Goal: Task Accomplishment & Management: Use online tool/utility

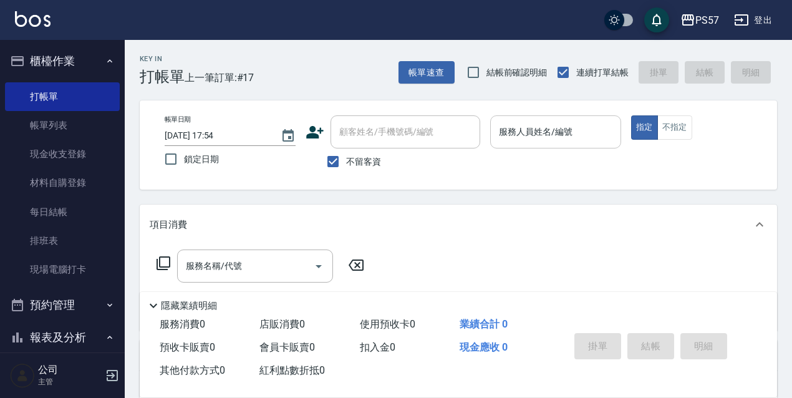
click at [554, 132] on div "服務人員姓名/編號 服務人員姓名/編號" at bounding box center [555, 131] width 131 height 33
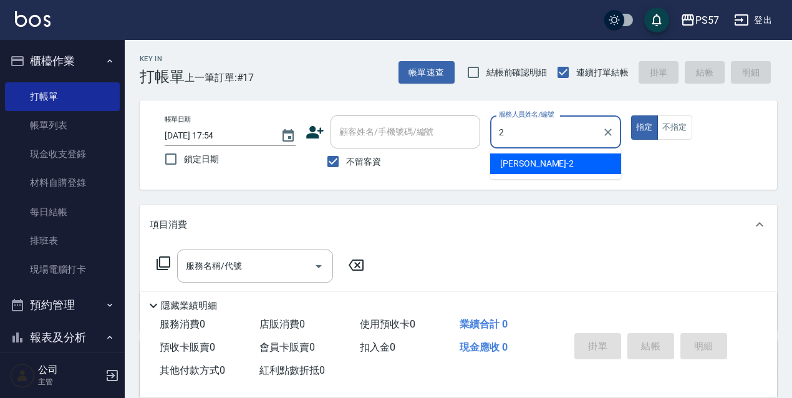
type input "[PERSON_NAME]-2"
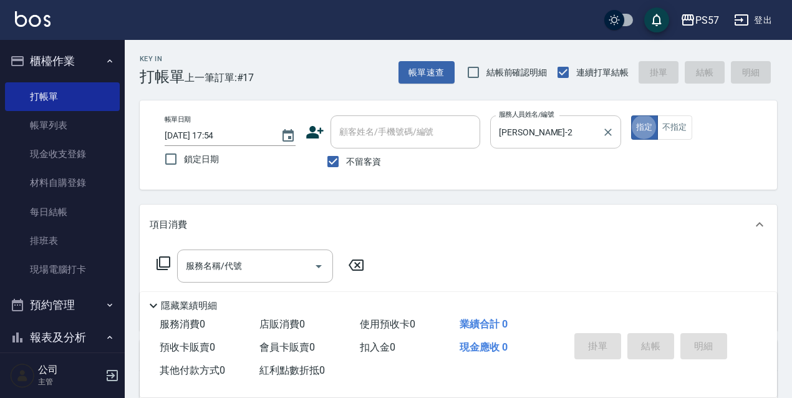
type button "true"
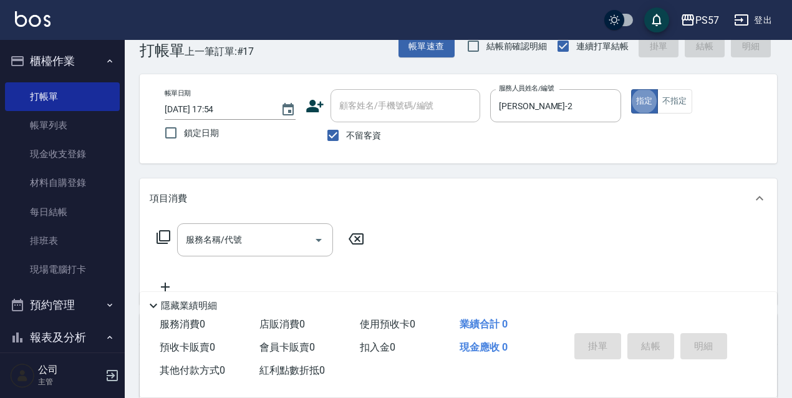
scroll to position [41, 0]
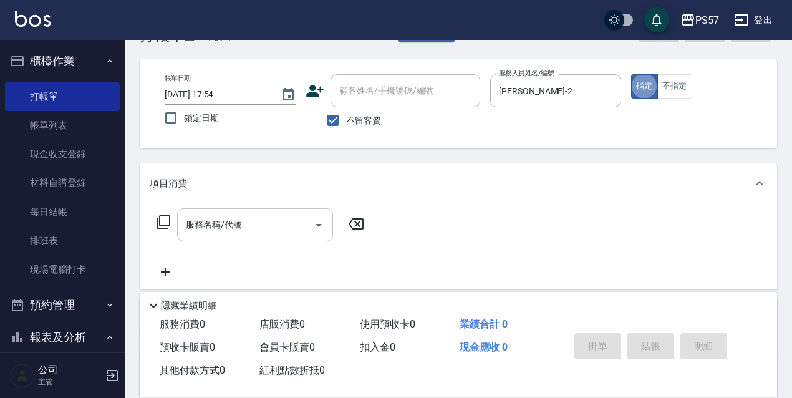
click at [207, 218] on input "服務名稱/代號" at bounding box center [246, 225] width 126 height 22
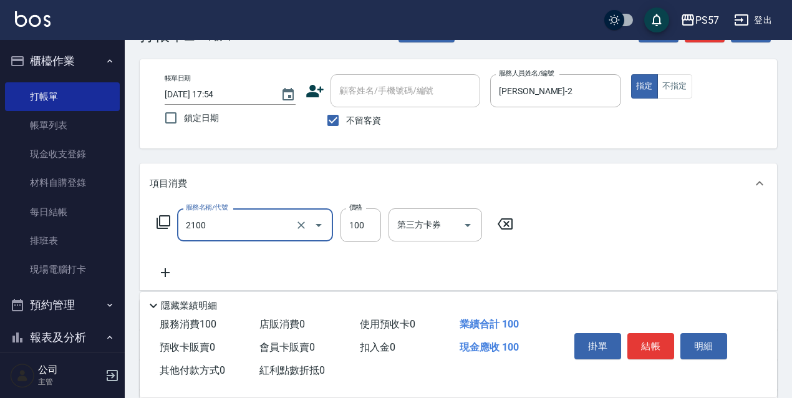
type input "剪髮100(2100)"
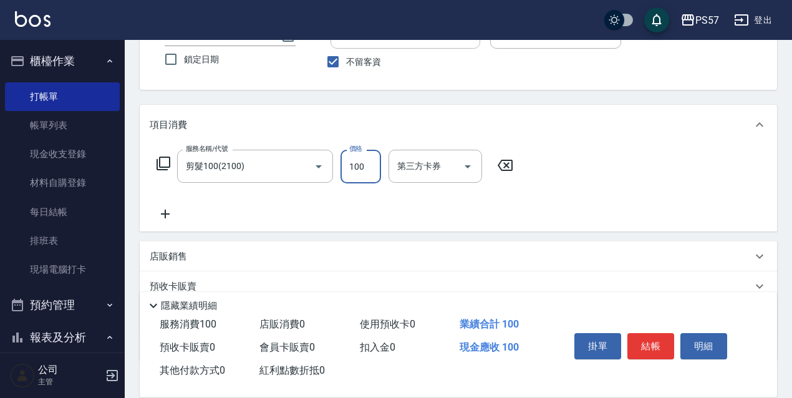
scroll to position [182, 0]
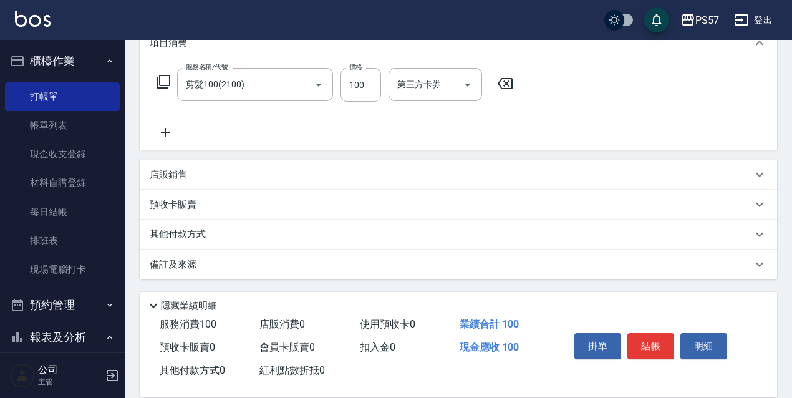
click at [169, 168] on p "店販銷售" at bounding box center [168, 174] width 37 height 13
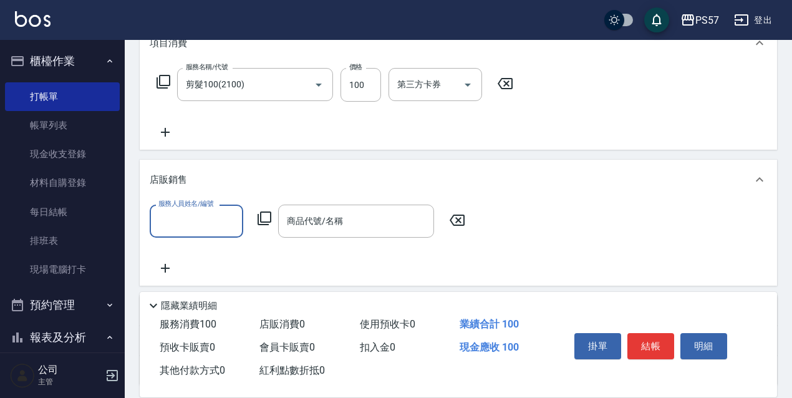
scroll to position [0, 0]
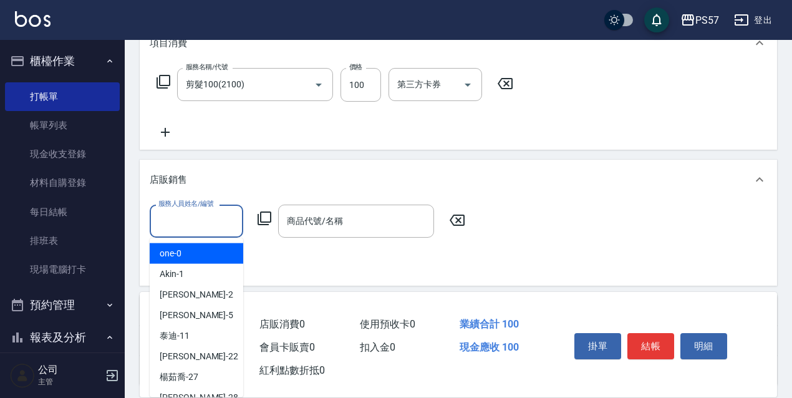
click at [203, 219] on input "服務人員姓名/編號" at bounding box center [196, 221] width 82 height 22
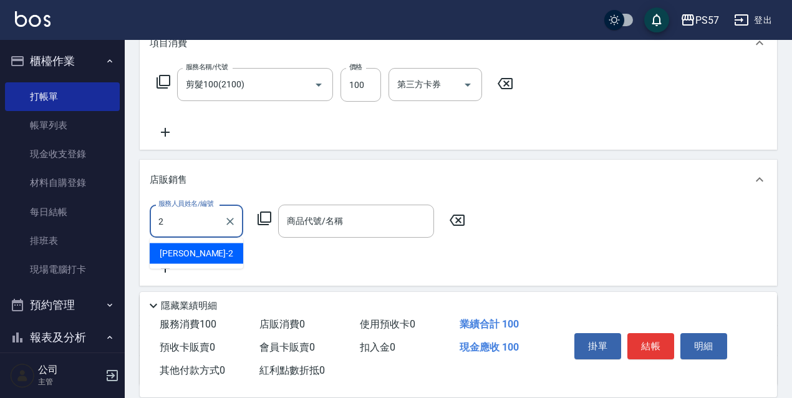
type input "[PERSON_NAME]-2"
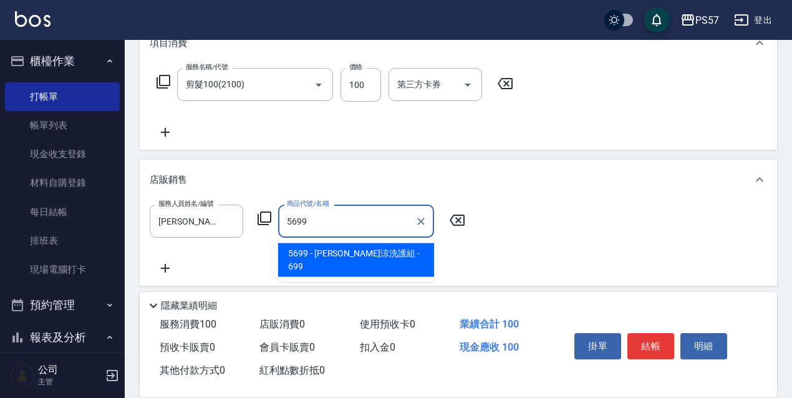
type input "[PERSON_NAME]涼洗護組"
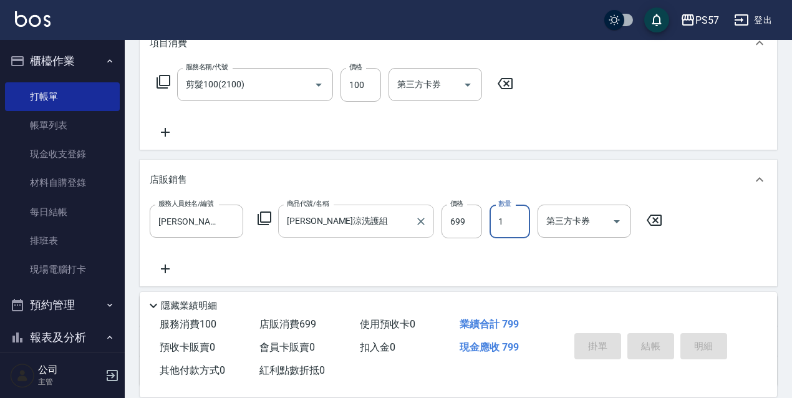
type input "[DATE] 19:49"
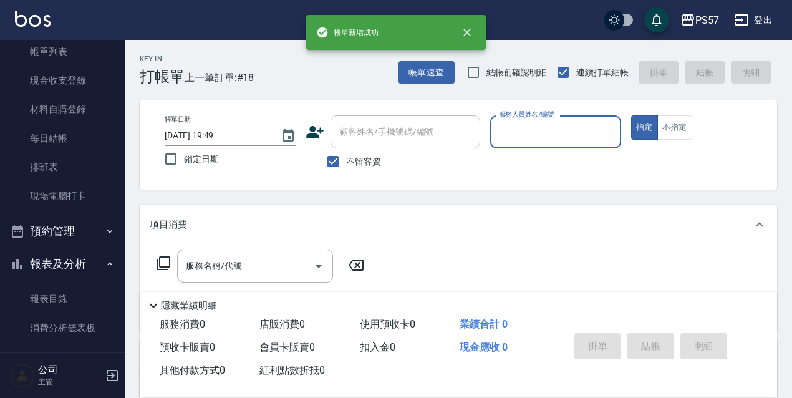
scroll to position [166, 0]
